Goal: Transaction & Acquisition: Purchase product/service

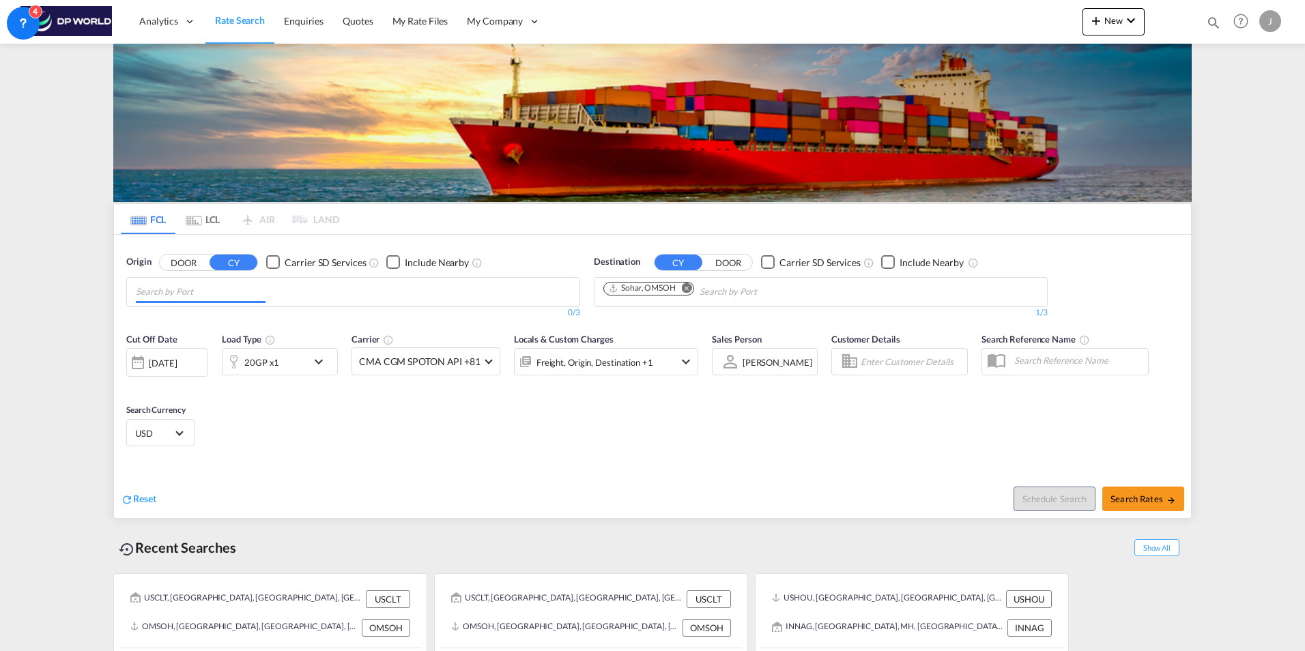
click at [687, 287] on md-icon "Remove" at bounding box center [687, 288] width 10 height 10
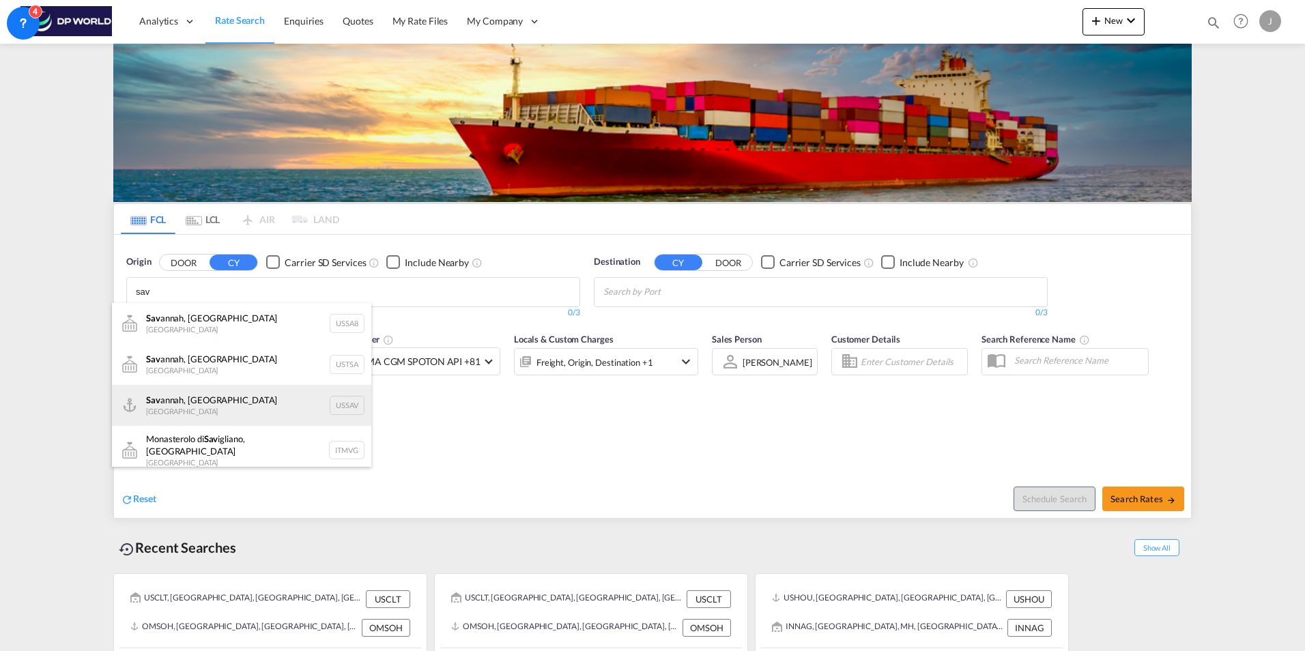
type input "sav"
click at [230, 410] on div "[PERSON_NAME], GA United States USSAV" at bounding box center [241, 405] width 259 height 41
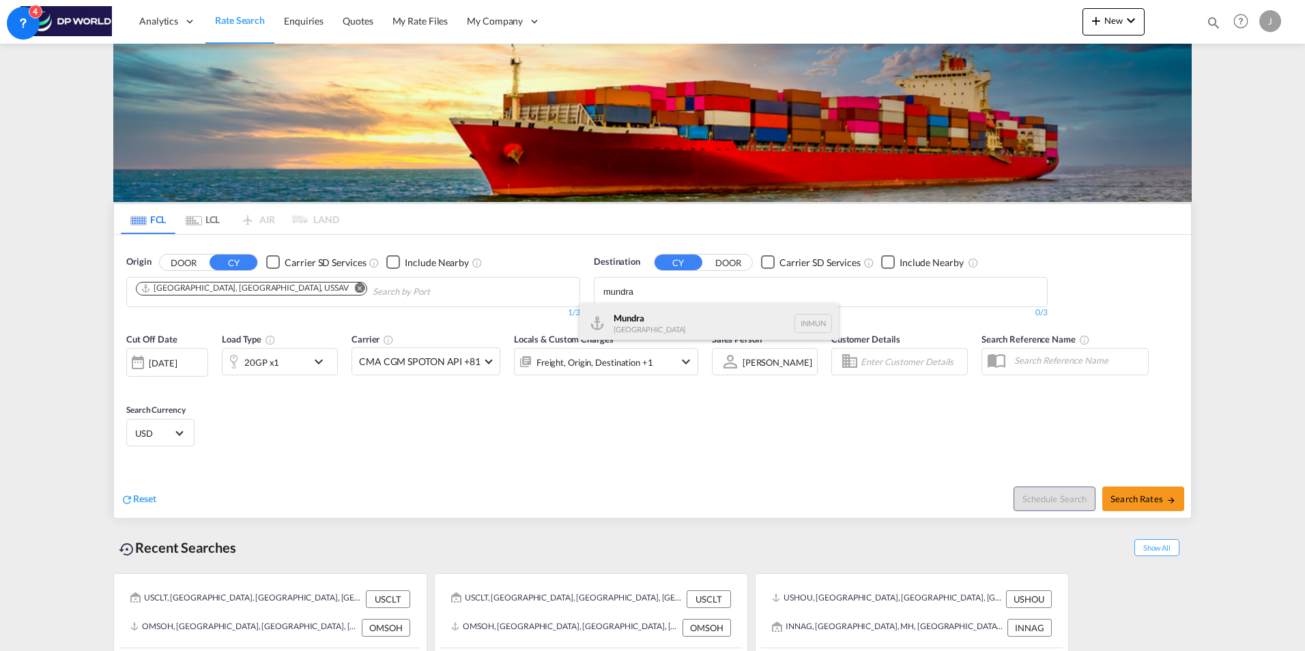
type input "mundra"
click at [648, 326] on div "Mundra [GEOGRAPHIC_DATA] INMUN" at bounding box center [708, 323] width 259 height 41
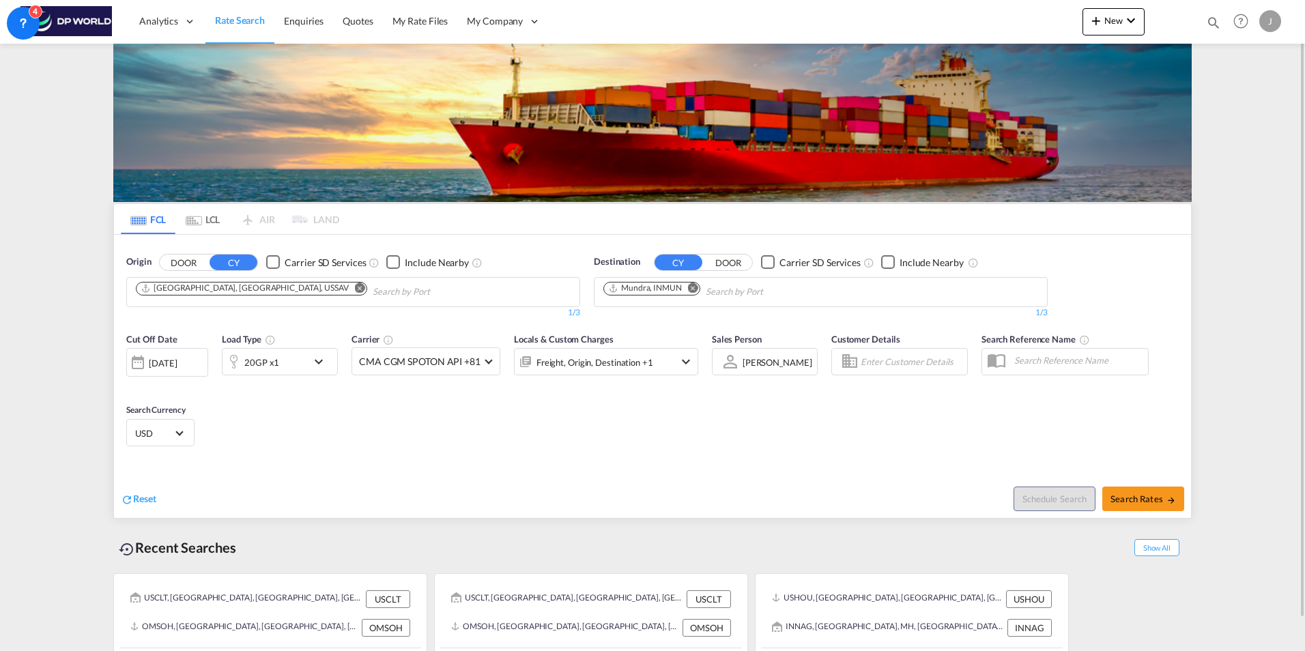
click at [321, 357] on md-icon "icon-chevron-down" at bounding box center [321, 361] width 23 height 16
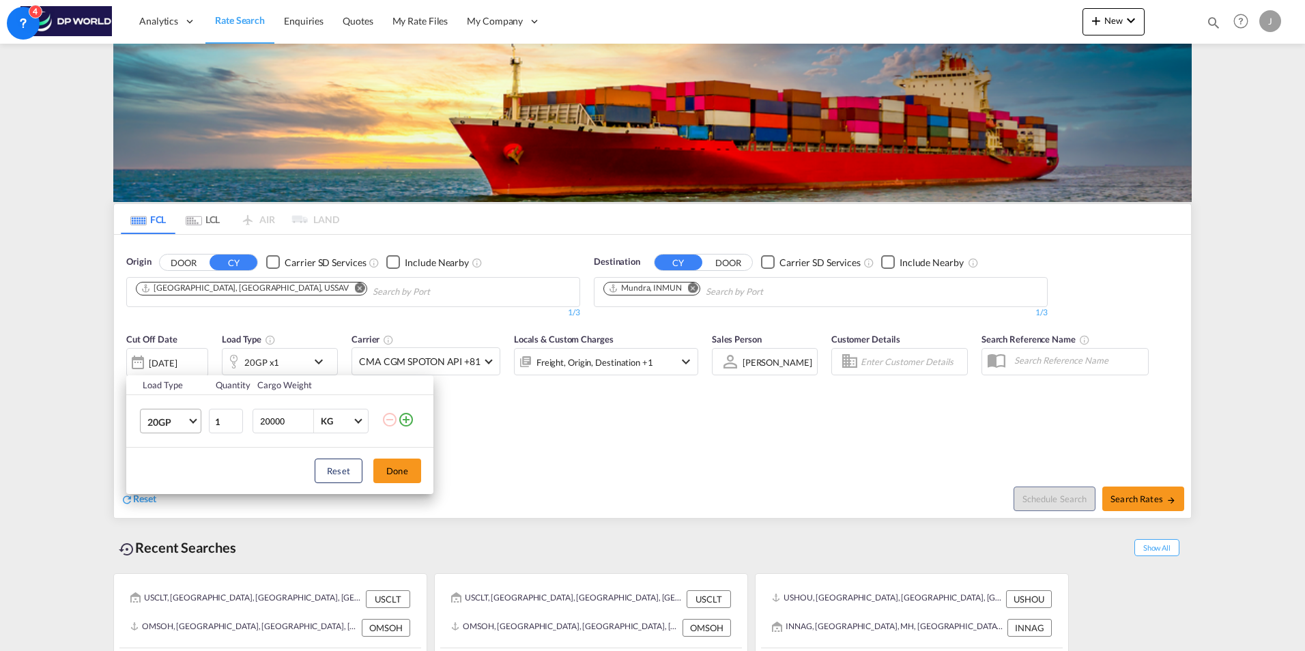
click at [185, 423] on span "20GP" at bounding box center [167, 423] width 40 height 14
click at [169, 487] on div "40HC" at bounding box center [159, 487] width 25 height 14
click at [257, 465] on div "Reset Done" at bounding box center [279, 471] width 307 height 46
click at [386, 470] on button "Done" at bounding box center [397, 471] width 48 height 25
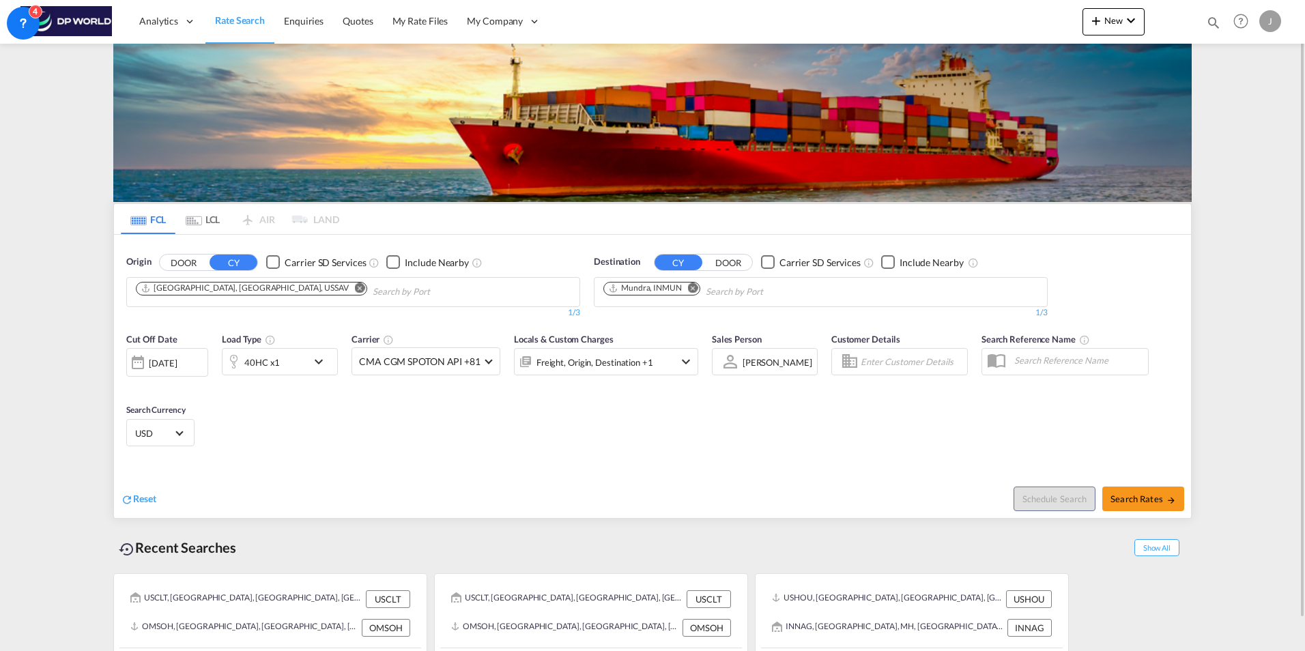
click at [177, 369] on div "[DATE]" at bounding box center [163, 363] width 28 height 12
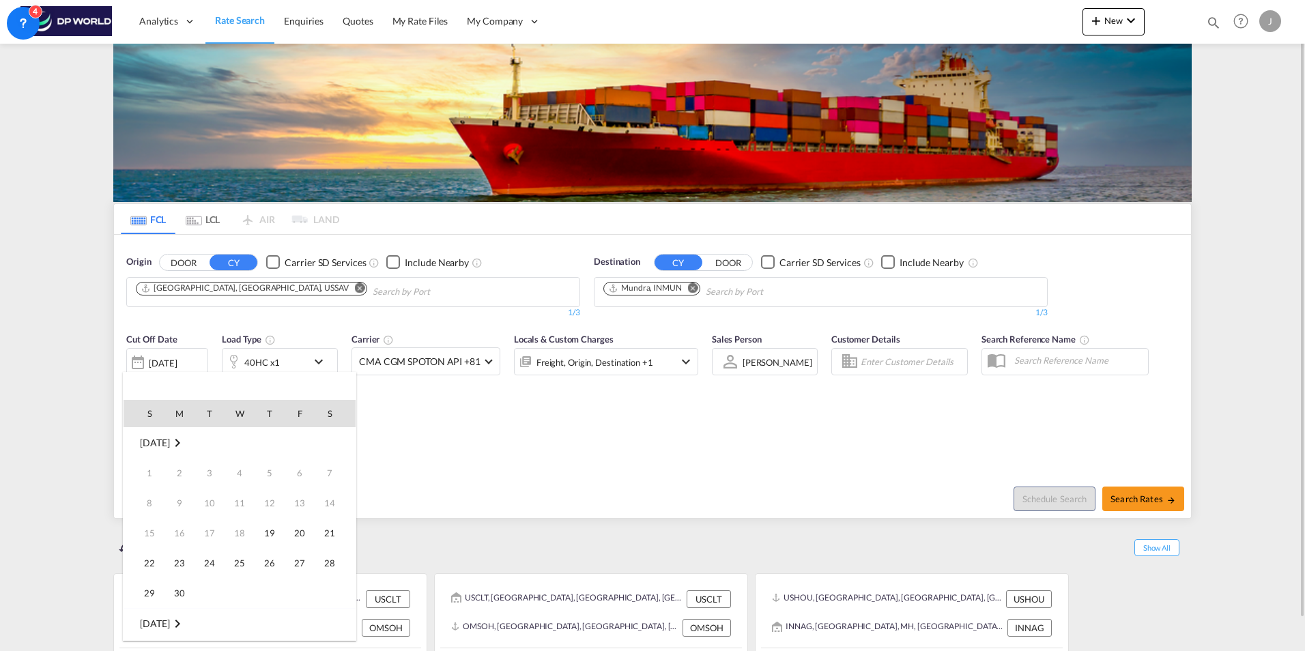
scroll to position [543, 0]
click at [265, 527] on span "18" at bounding box center [269, 532] width 27 height 27
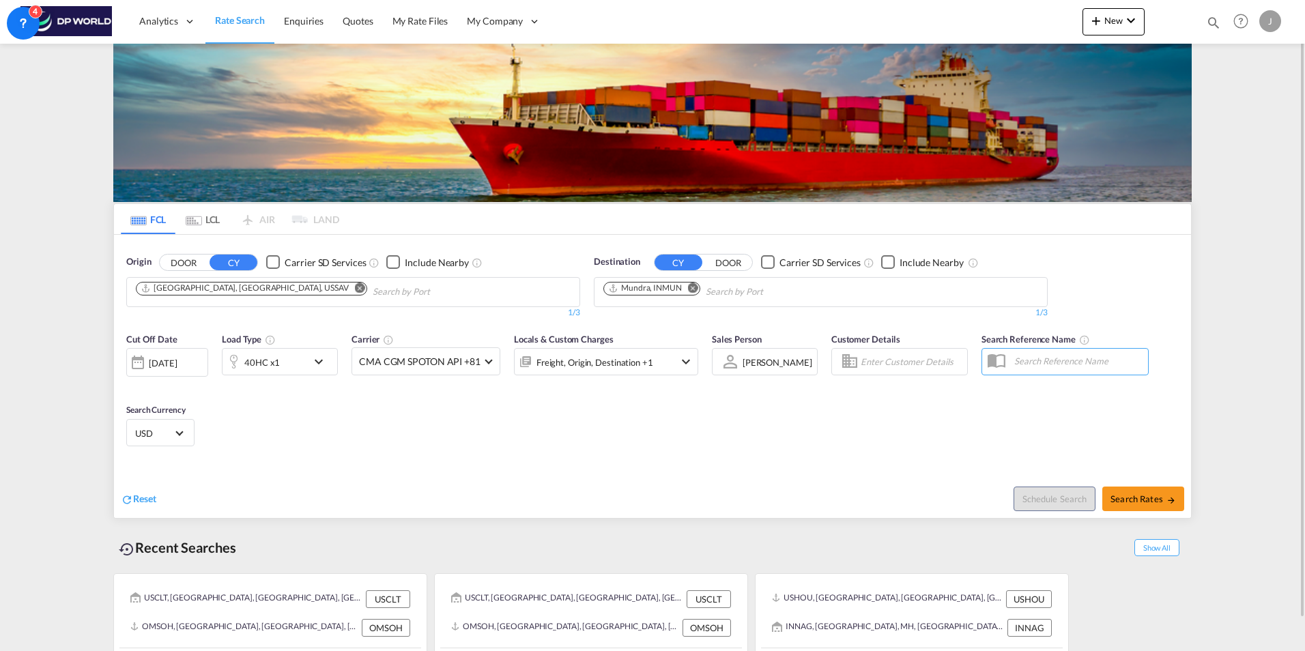
click at [468, 395] on div "Cut Off Date [DATE] [DATE] Load Type 40HC x1 Carrier CMA CGM SPOTON API +81 Onl…" at bounding box center [412, 361] width 586 height 71
click at [1127, 491] on button "Search Rates" at bounding box center [1143, 499] width 82 height 25
type input "USSAV to INMUN / [DATE]"
